Goal: Task Accomplishment & Management: Complete application form

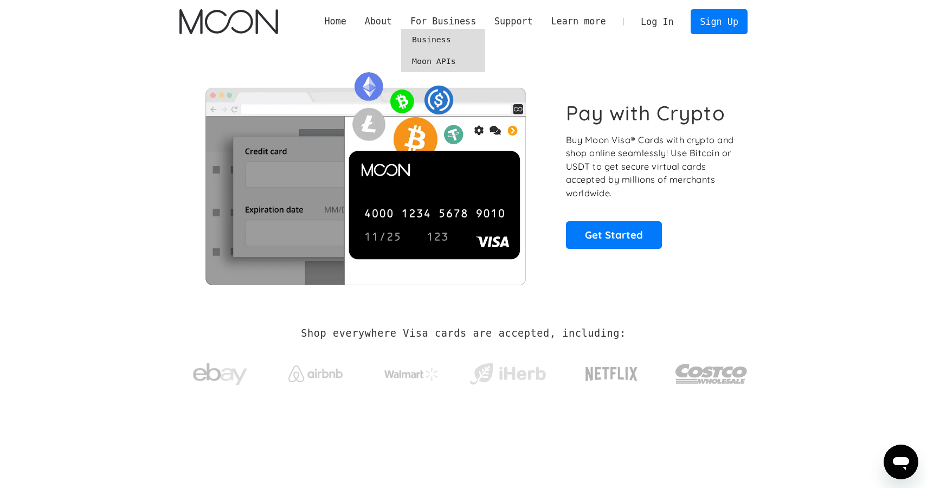
click at [442, 35] on link "Business" at bounding box center [443, 40] width 84 height 22
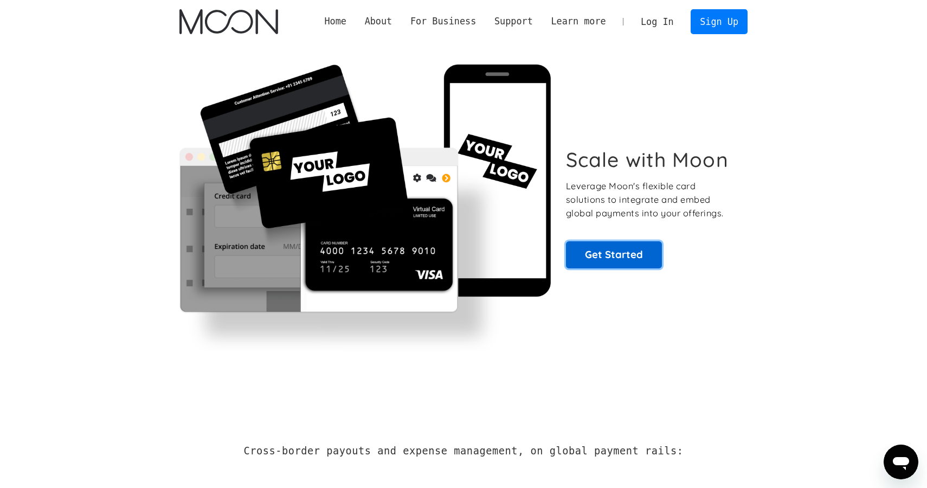
click at [633, 257] on link "Get Started" at bounding box center [614, 254] width 96 height 27
